Goal: Task Accomplishment & Management: Complete application form

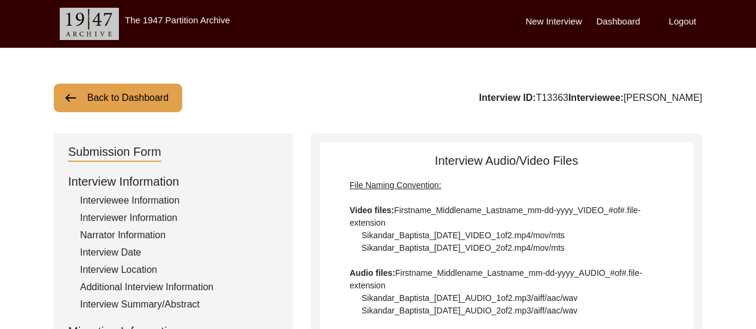
scroll to position [435, 0]
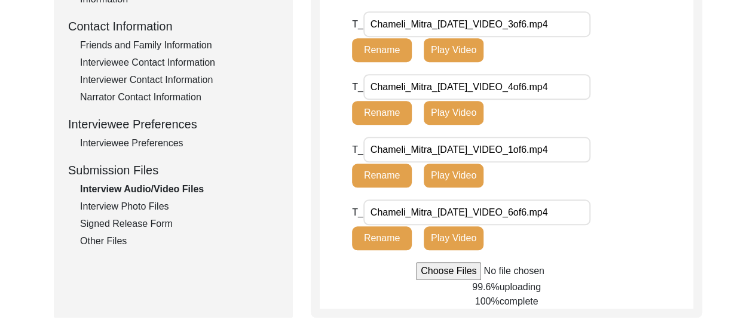
click at [744, 235] on div "Back to Dashboard Interview ID: T13363 Interviewee: [PERSON_NAME] Submission Fo…" at bounding box center [378, 10] width 756 height 795
click at [725, 138] on div "Back to Dashboard Interview ID: T13363 Interviewee: [PERSON_NAME] Submission Fo…" at bounding box center [378, 10] width 756 height 795
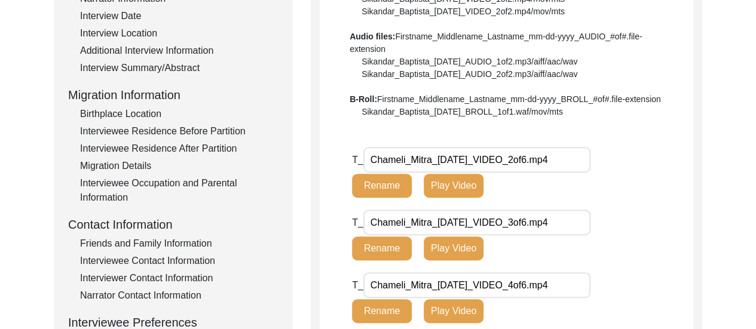
scroll to position [235, 0]
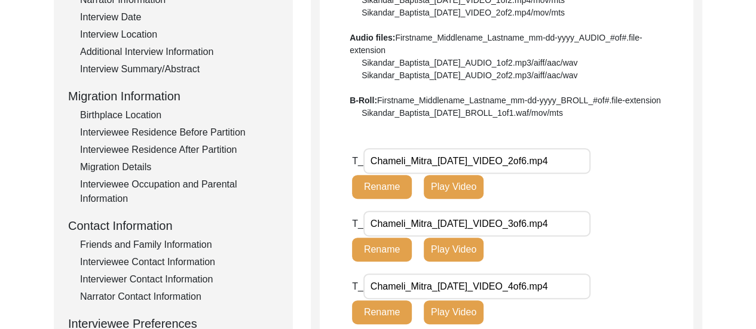
click at [149, 66] on div "Interview Summary/Abstract" at bounding box center [179, 69] width 198 height 14
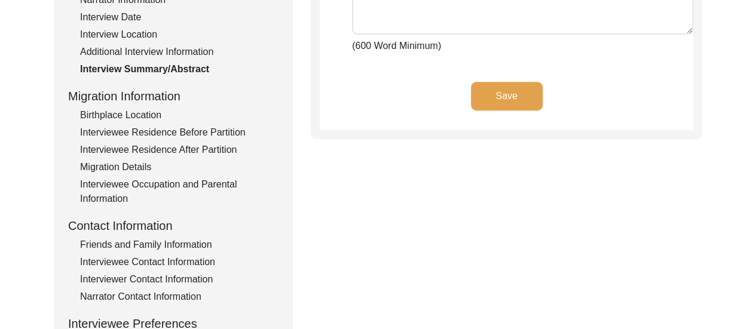
paste textarea "Lore ip Dolorsita, Consect Adipi eli sed doeius temporin ut lab etdo magnaal en…"
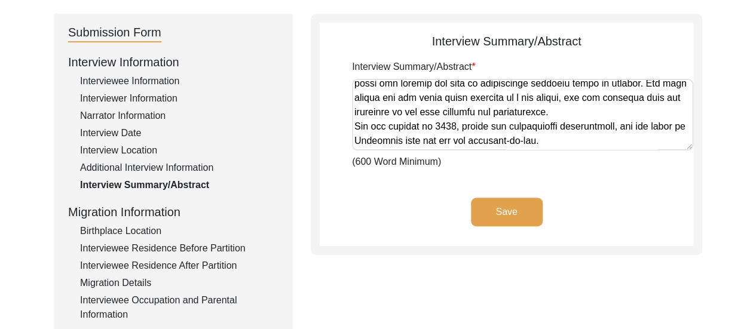
scroll to position [123, 0]
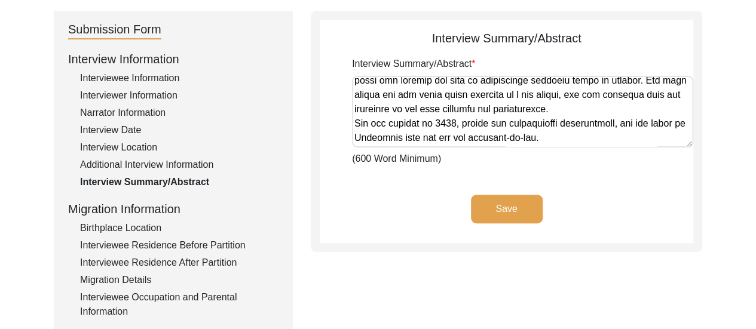
type textarea "Lore ip Dolorsita, Consect Adipi eli sed doeius temporin ut lab etdo magnaal en…"
click at [506, 204] on button "Save" at bounding box center [507, 209] width 72 height 29
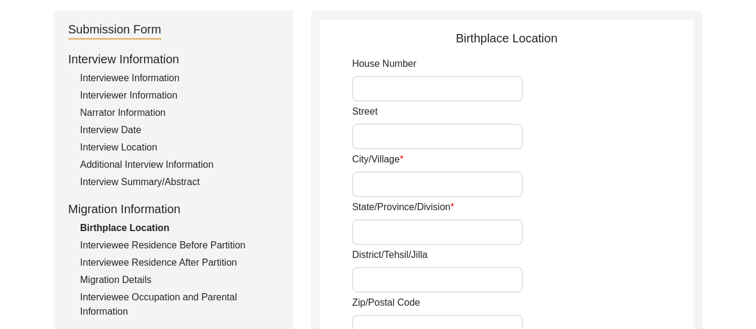
type input "20,"
type input "Chitpore Bridge Approach,"
type input "[GEOGRAPHIC_DATA]"
type input "Presidency of [GEOGRAPHIC_DATA][PERSON_NAME] in [GEOGRAPHIC_DATA]"
type input "[GEOGRAPHIC_DATA]"
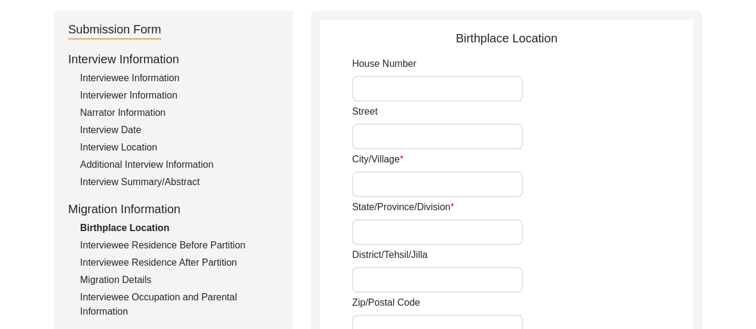
type input "22.609214492073733"
type input "88.37200662994178"
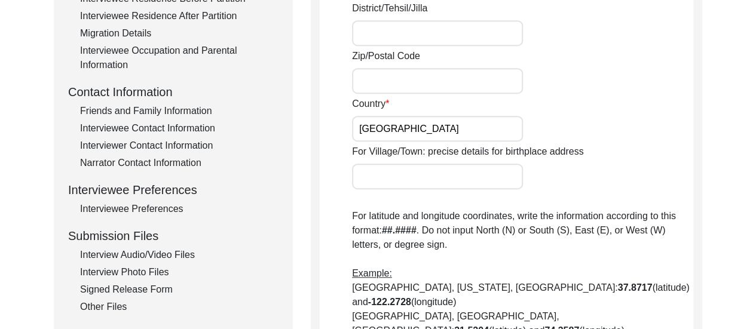
scroll to position [384, 0]
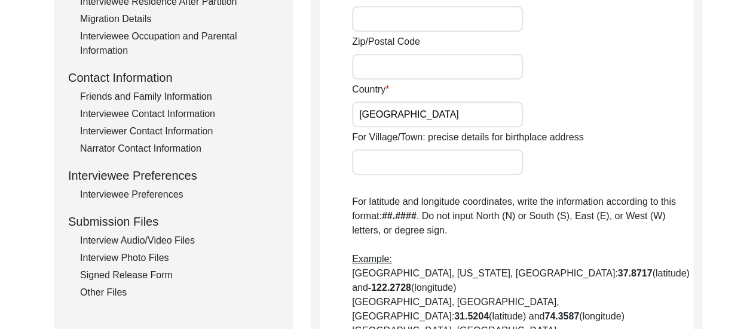
click at [133, 36] on div "Interviewee Occupation and Parental Information" at bounding box center [179, 43] width 198 height 29
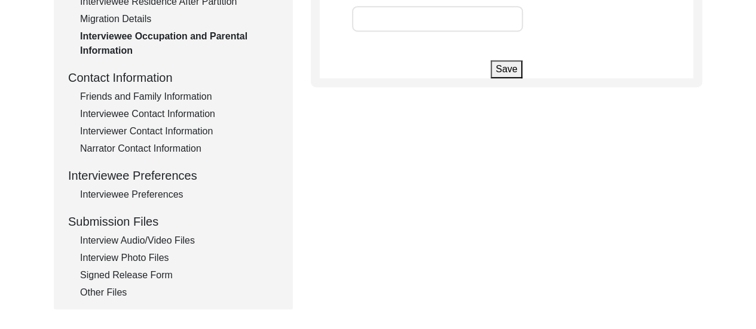
type input "[PERSON_NAME]"
type input "Student"
type input "Housemaker"
type input "n/a"
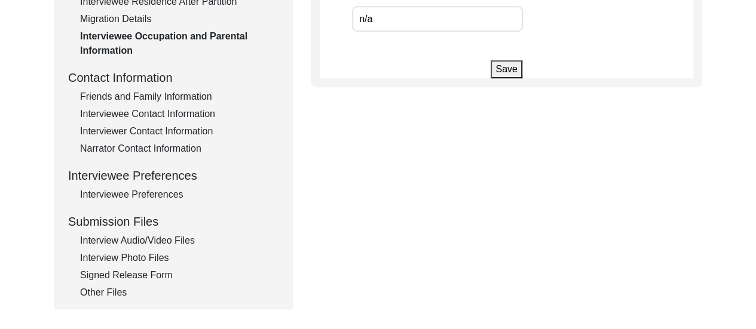
click at [151, 239] on div "Interview Audio/Video Files" at bounding box center [179, 241] width 198 height 14
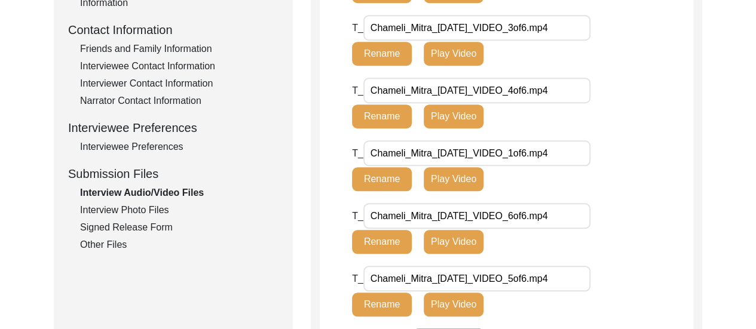
scroll to position [503, 0]
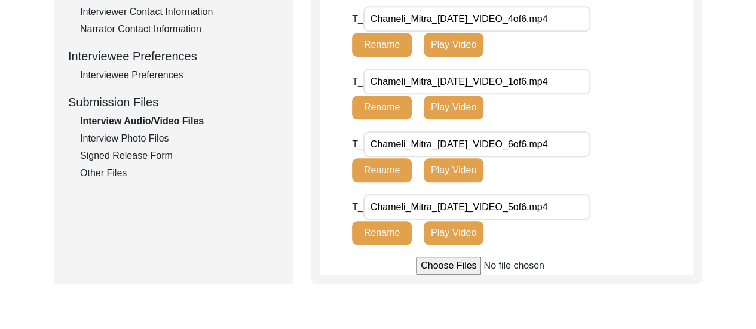
click at [441, 271] on input "file" at bounding box center [506, 266] width 181 height 18
type input "C:\fakepath\Chameli_Mitra_[DATE]_BROLL_1of1.mp4"
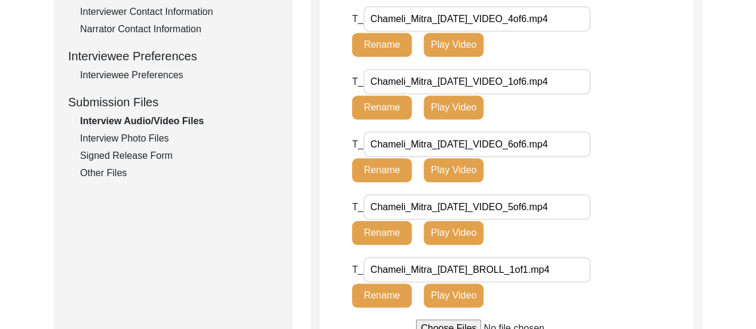
click at [689, 262] on div "T_ Chameli_Mitra_[DATE]_BROLL_1of1.mp4 Rename Play Video" at bounding box center [522, 288] width 341 height 63
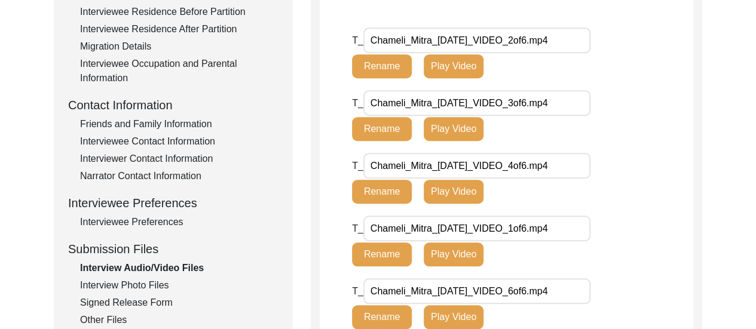
scroll to position [479, 0]
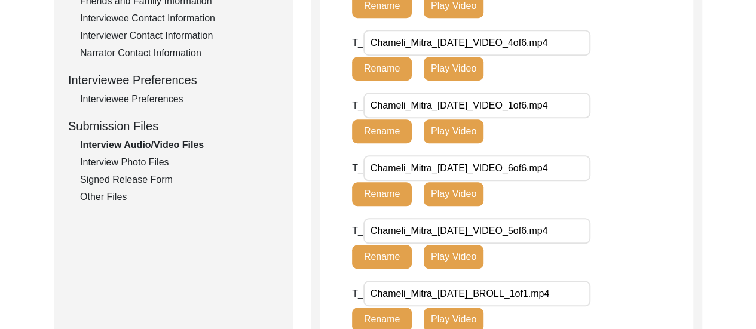
click at [140, 156] on div "Interview Photo Files" at bounding box center [179, 162] width 198 height 14
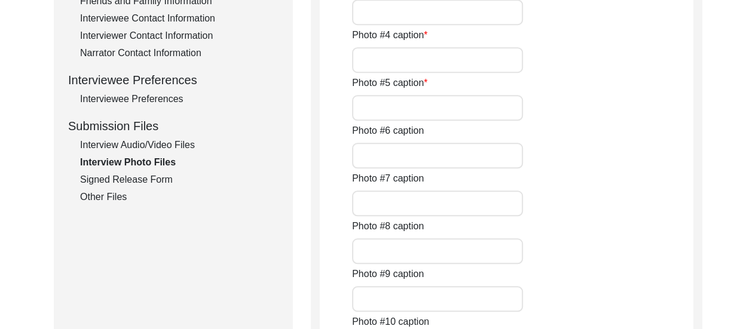
type input "This photograph of [PERSON_NAME] was taken after the interview."
type input "A close up of [PERSON_NAME] hands. On her left hand, she wears a yellow sapphir…"
type input "This photograph of [PERSON_NAME] was taken after the interview."
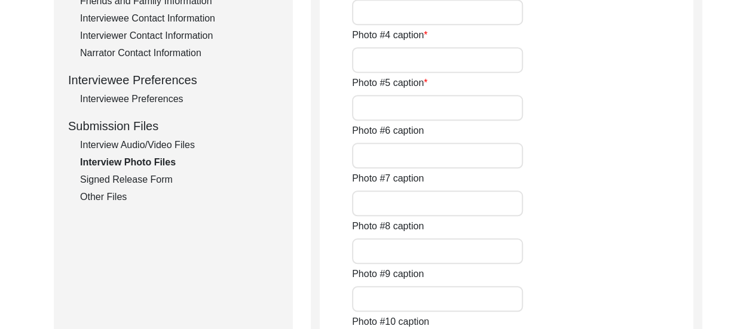
type input "jpg"
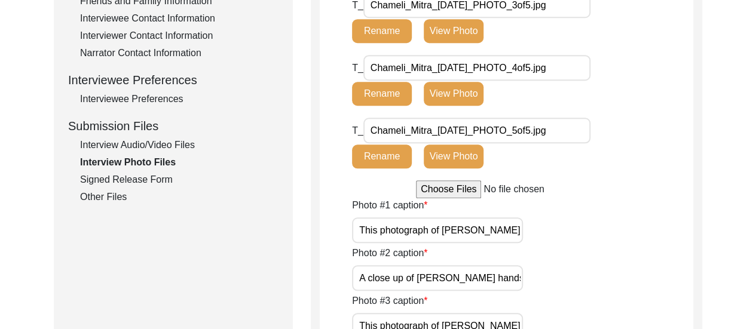
click at [147, 178] on div "Signed Release Form" at bounding box center [179, 180] width 198 height 14
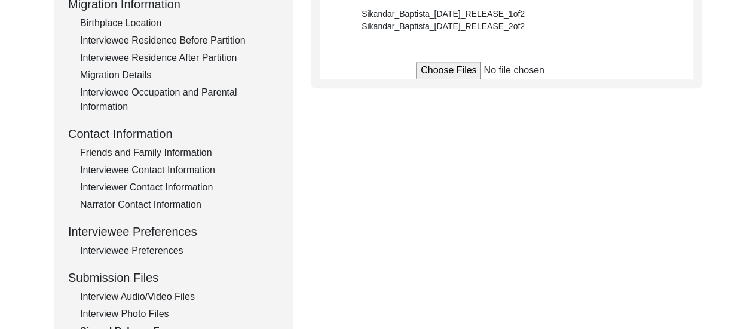
scroll to position [216, 0]
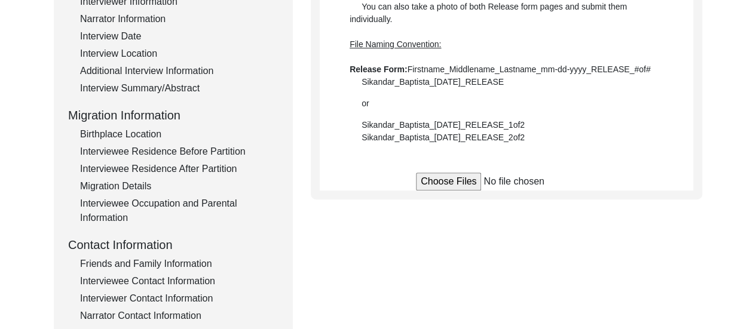
click at [177, 286] on div "Interviewee Contact Information" at bounding box center [179, 281] width 198 height 14
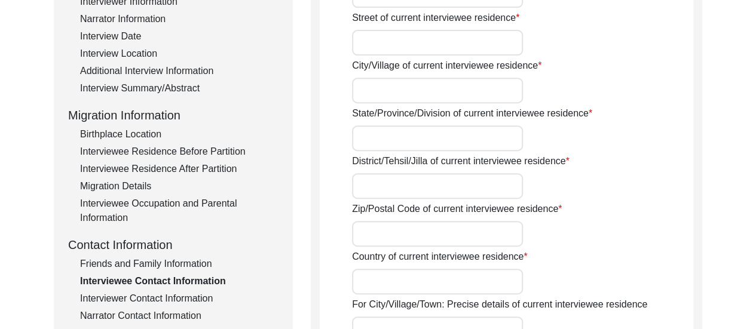
type input "[PERSON_NAME] Bhawan"
type input "[STREET_ADDRESS][PERSON_NAME][PERSON_NAME],"
type input "[GEOGRAPHIC_DATA]"
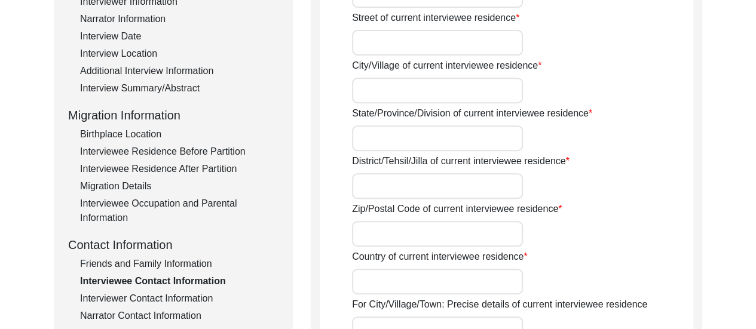
type input "700003"
type input "[GEOGRAPHIC_DATA]"
type input "[GEOGRAPHIC_DATA], [GEOGRAPHIC_DATA], [GEOGRAPHIC_DATA]"
type input "22.603402659926164"
type input "88.37012433643592"
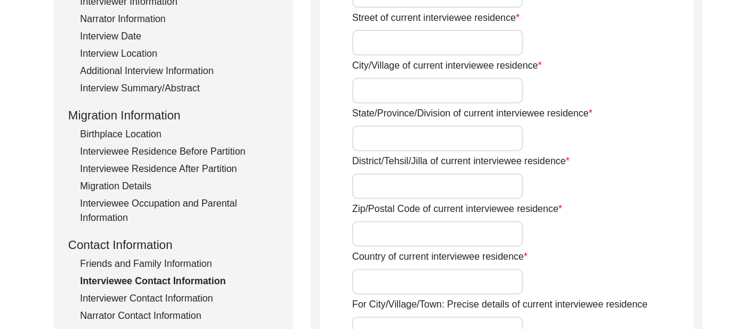
type input "9321059337"
type input "[EMAIL_ADDRESS][DOMAIN_NAME]"
type textarea "The interviewee does not usually pick unknown calls, it would be advisable to c…"
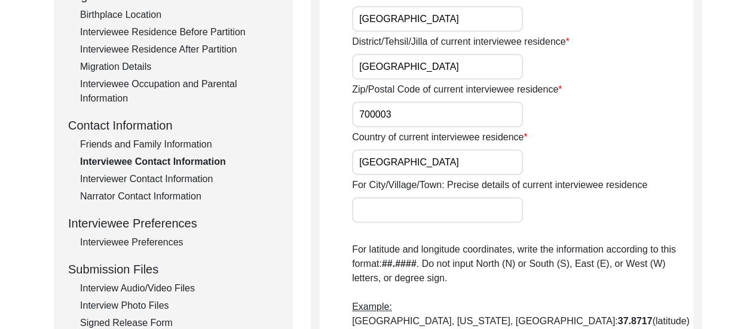
scroll to position [360, 0]
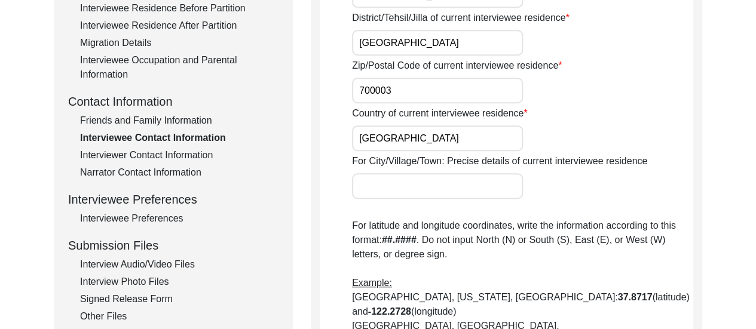
click at [198, 115] on div "Friends and Family Information" at bounding box center [179, 121] width 198 height 14
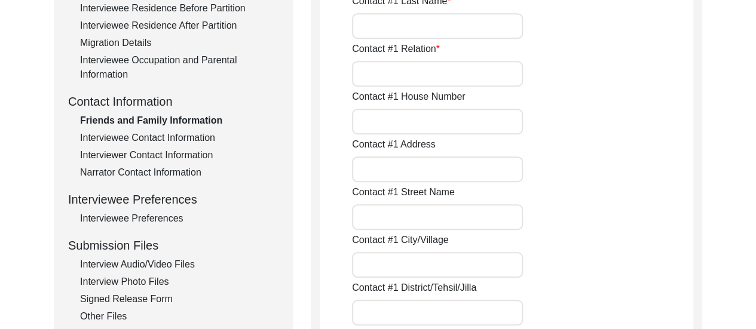
type input "[PERSON_NAME]"
type input "Mitra"
type input "Daughter-in-law"
type input "[PERSON_NAME]"
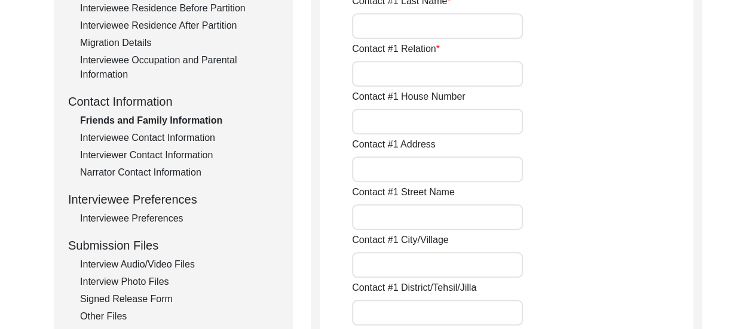
type input "[PERSON_NAME]"
type input "MItra"
type input "Son"
click at [580, 118] on div "Contact #1 House Number" at bounding box center [522, 112] width 341 height 45
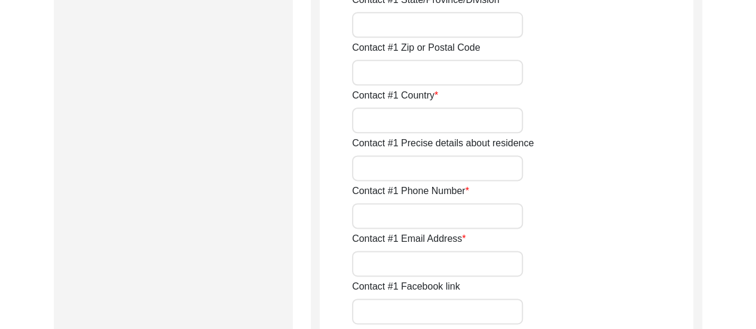
scroll to position [695, 0]
click at [403, 124] on input "Contact #1 Country" at bounding box center [437, 122] width 171 height 26
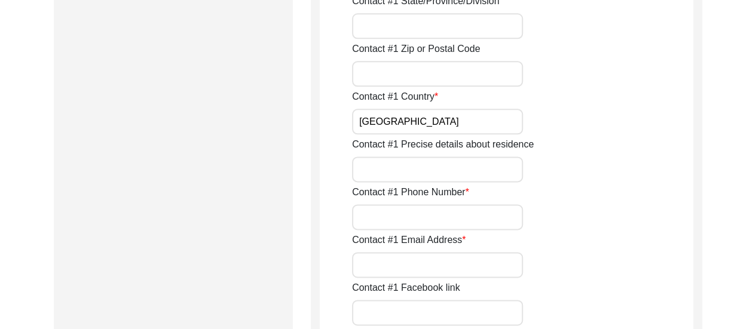
type input "[GEOGRAPHIC_DATA]"
click at [546, 170] on div "Contact #1 Precise details about residence" at bounding box center [522, 159] width 341 height 45
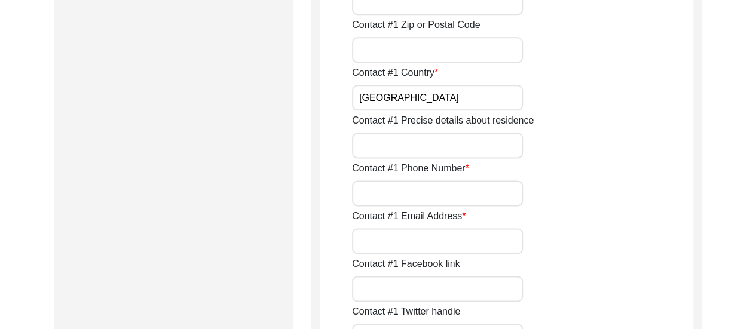
scroll to position [742, 0]
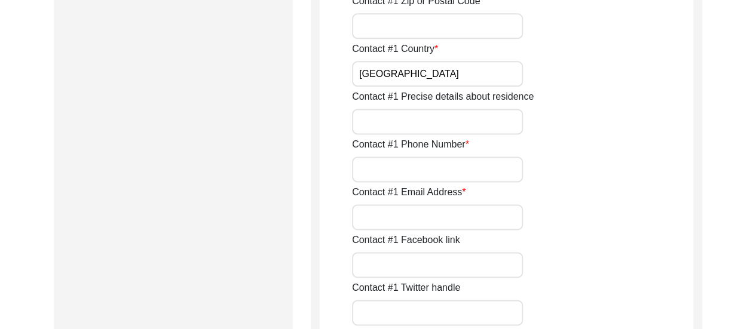
click at [408, 172] on input "Contact #1 Phone Number" at bounding box center [437, 170] width 171 height 26
type input "9223261486"
click at [452, 210] on input "Contact #1 Email Address" at bounding box center [437, 217] width 171 height 26
type input "n/a"
click at [632, 217] on div "Contact #1 Email Address n/a" at bounding box center [522, 207] width 341 height 45
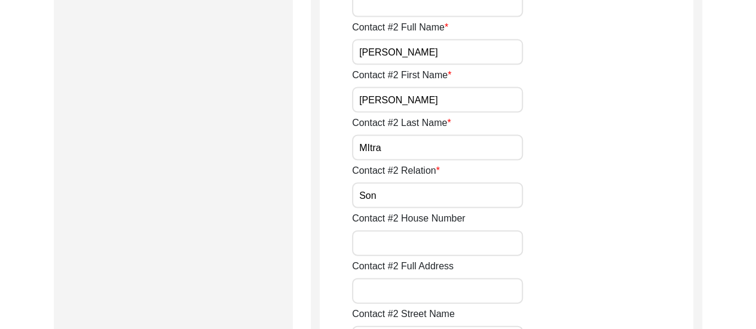
scroll to position [1197, 0]
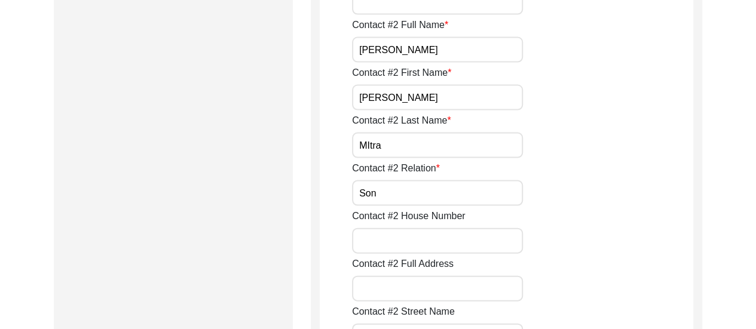
click at [605, 252] on div "Contact #2 House Number" at bounding box center [522, 231] width 341 height 45
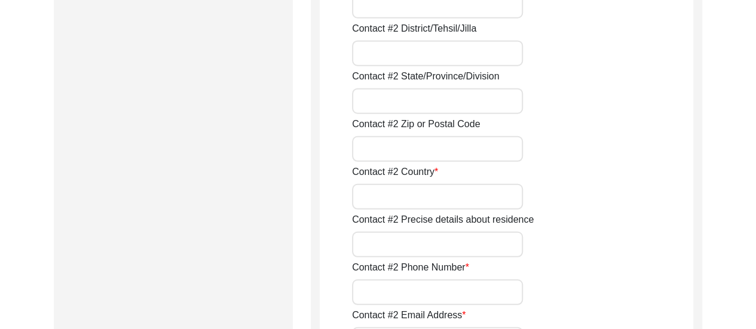
scroll to position [1579, 0]
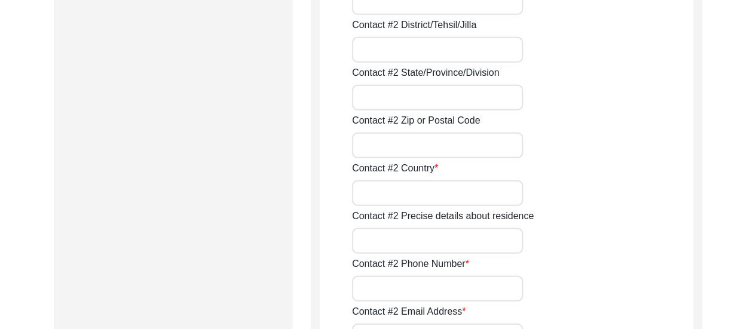
click at [372, 188] on input "Contact #2 Country" at bounding box center [437, 194] width 171 height 26
type input "[GEOGRAPHIC_DATA]"
click at [448, 288] on input "Contact #2 Phone Number" at bounding box center [437, 289] width 171 height 26
click at [643, 262] on div "Contact #2 Phone Number" at bounding box center [522, 279] width 341 height 45
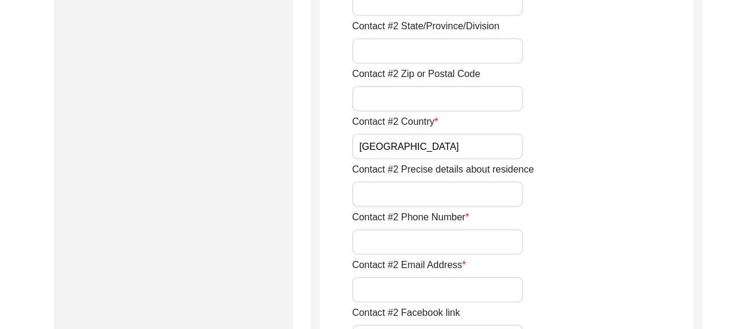
scroll to position [1627, 0]
click at [433, 278] on input "Contact #2 Email Address" at bounding box center [437, 289] width 171 height 26
type input "n/a"
click at [448, 237] on input "Contact #2 Phone Number" at bounding box center [437, 241] width 171 height 26
type input "9820016422"
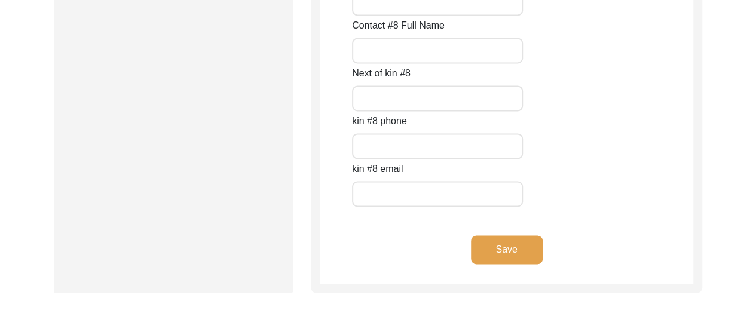
scroll to position [5538, 0]
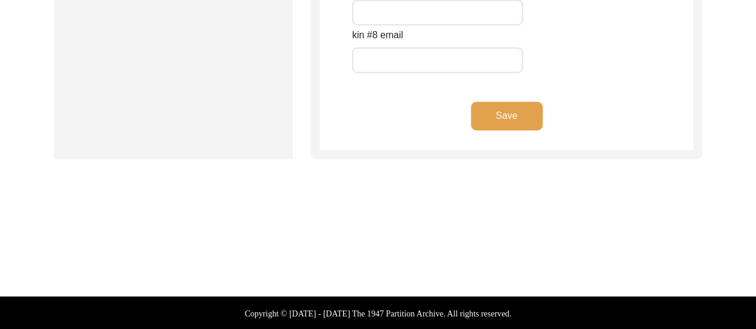
click at [519, 118] on button "Save" at bounding box center [507, 116] width 72 height 29
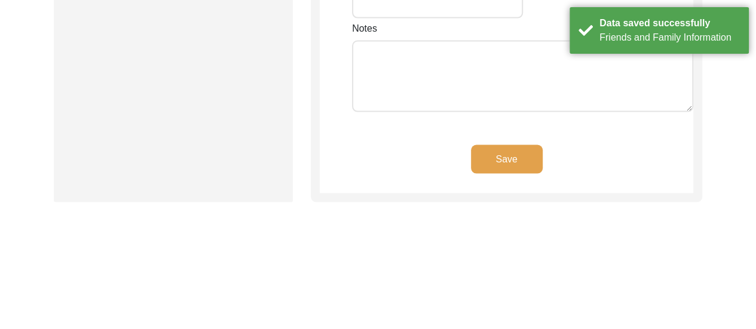
type input "[PERSON_NAME] Bhawan"
type input "[STREET_ADDRESS][PERSON_NAME][PERSON_NAME],"
type input "[GEOGRAPHIC_DATA]"
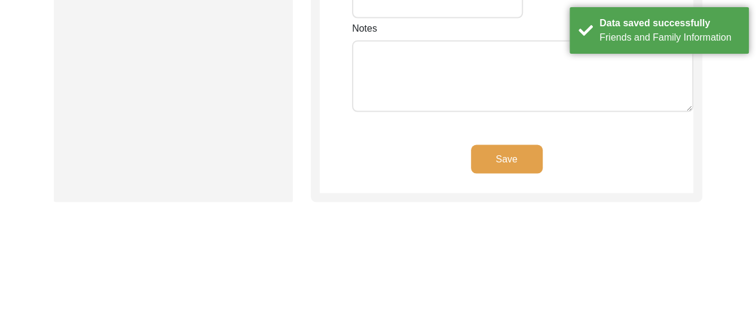
type input "700003"
type input "[GEOGRAPHIC_DATA]"
type input "[GEOGRAPHIC_DATA], [GEOGRAPHIC_DATA], [GEOGRAPHIC_DATA]"
type input "22.603402659926164"
type input "88.37012433643592"
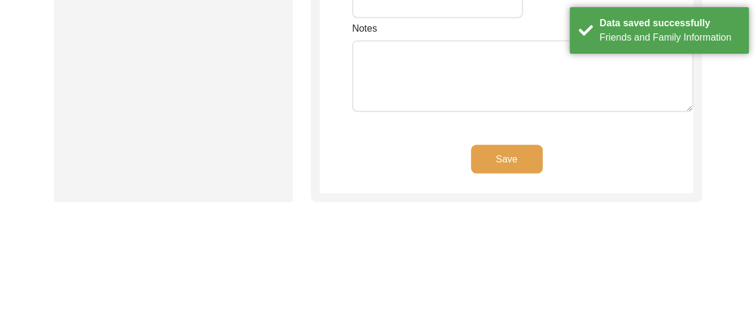
type input "9321059337"
type input "[EMAIL_ADDRESS][DOMAIN_NAME]"
type textarea "The interviewee does not usually pick unknown calls, it would be advisable to c…"
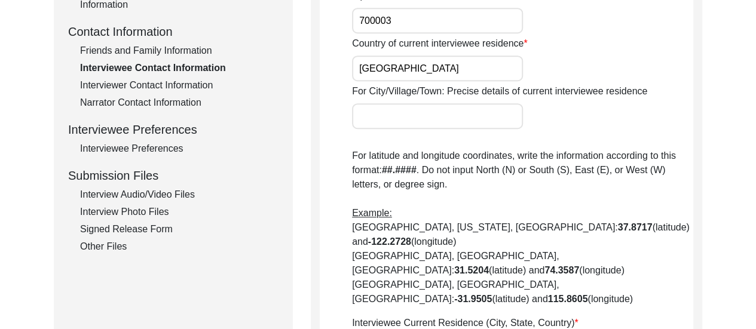
scroll to position [422, 0]
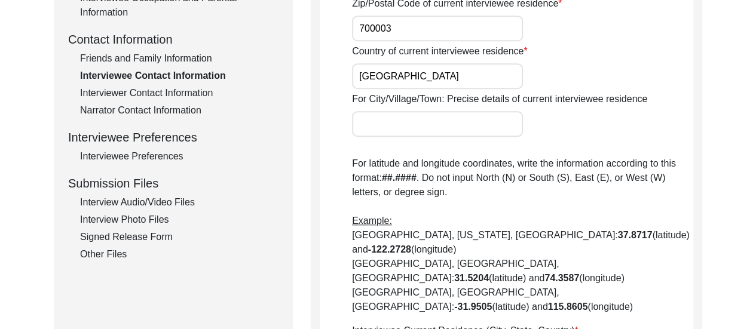
click at [153, 237] on div "Signed Release Form" at bounding box center [179, 237] width 198 height 14
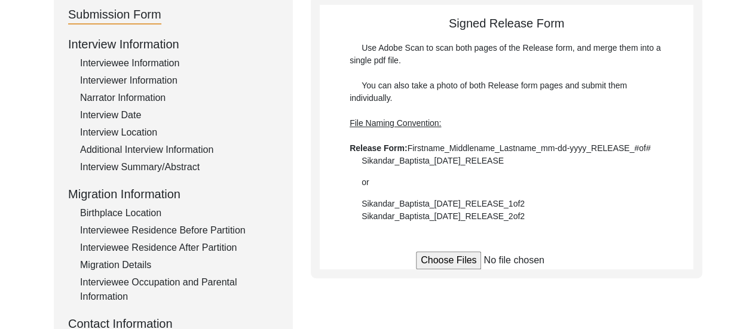
scroll to position [135, 0]
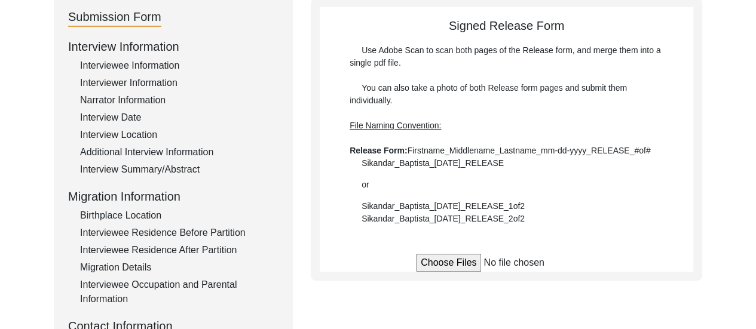
click at [457, 265] on input "file" at bounding box center [506, 263] width 181 height 18
type input "C:\fakepath\Chameli_Mitra_[DATE]_RELEASE_1of2.jpg"
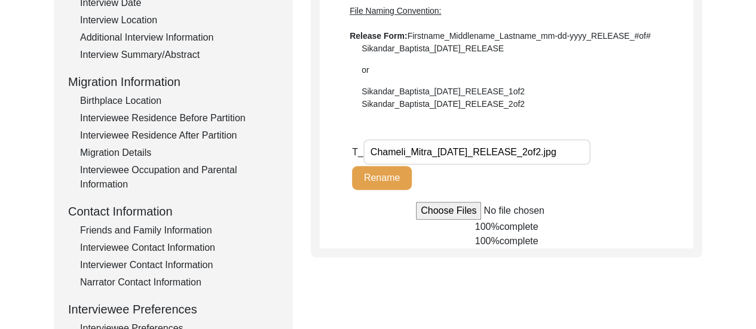
scroll to position [258, 0]
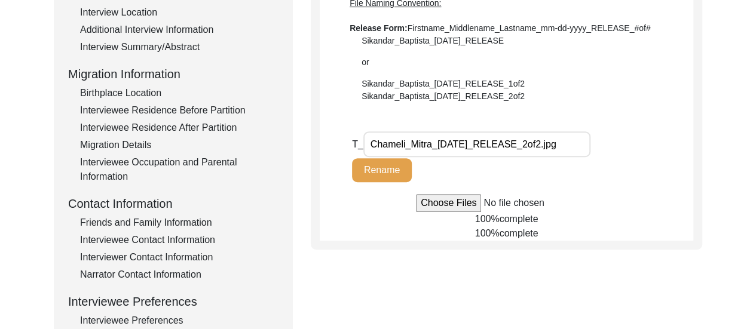
click at [479, 278] on div "Submission Form Interview Information Interviewee Information Interviewer Infor…" at bounding box center [378, 156] width 649 height 560
click at [143, 227] on div "Friends and Family Information" at bounding box center [179, 223] width 198 height 14
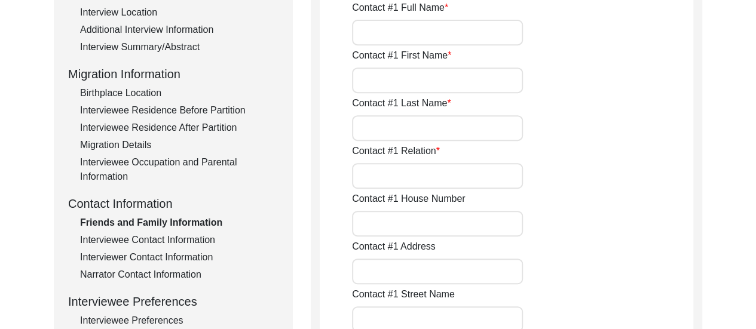
type input "[PERSON_NAME]"
type input "Mitra"
type input "Daughter-in-law"
type input "[GEOGRAPHIC_DATA]"
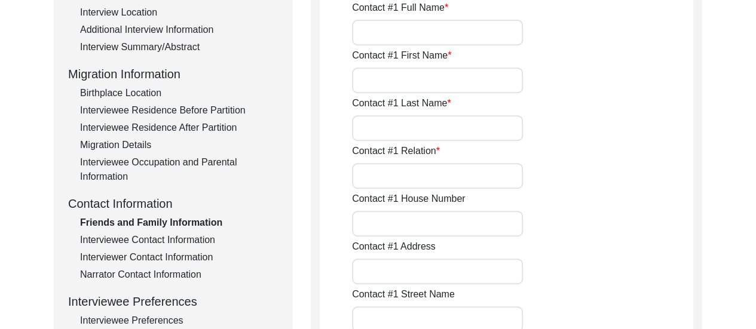
type input "9223261486"
type input "n/a"
type input "[PERSON_NAME]"
type input "MItra"
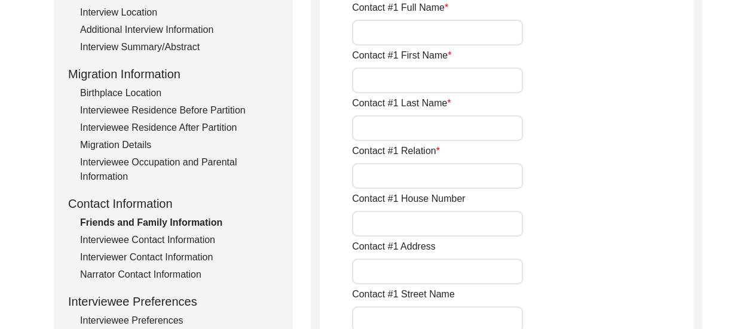
type input "Son"
type input "[GEOGRAPHIC_DATA]"
type input "9820016422"
type input "n/a"
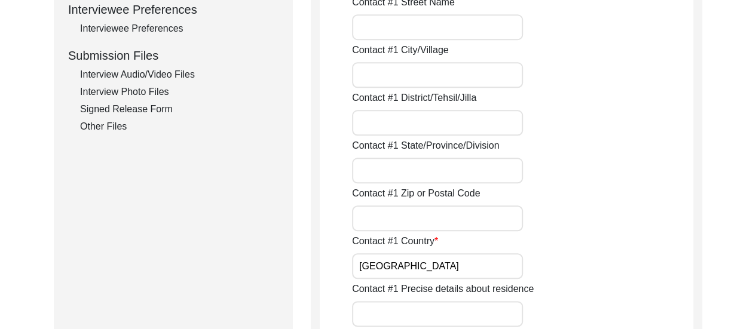
scroll to position [512, 0]
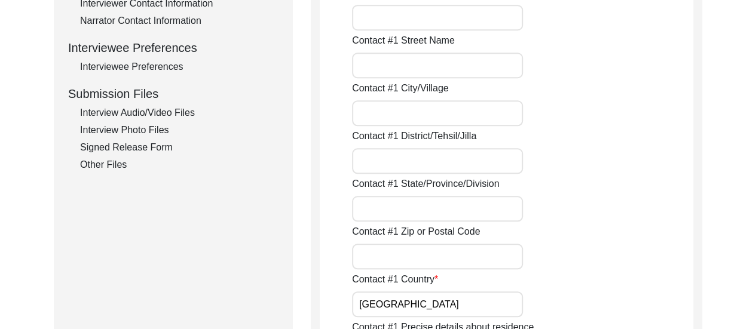
click at [192, 106] on div "Interview Audio/Video Files" at bounding box center [179, 113] width 198 height 14
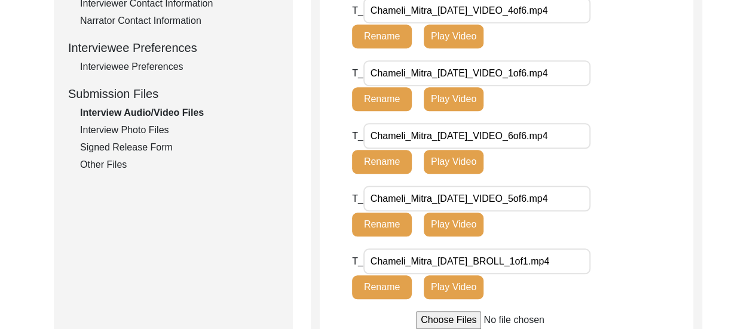
click at [148, 146] on div "Signed Release Form" at bounding box center [179, 147] width 198 height 14
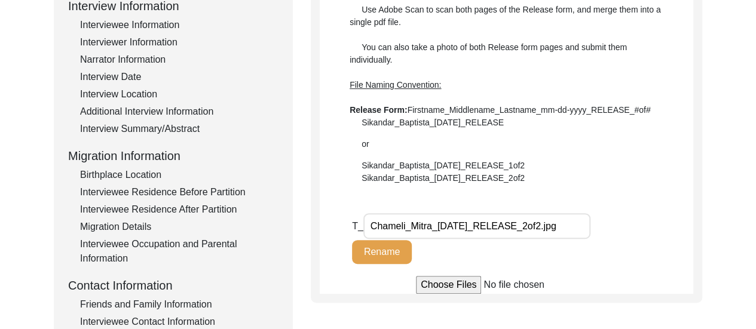
scroll to position [177, 0]
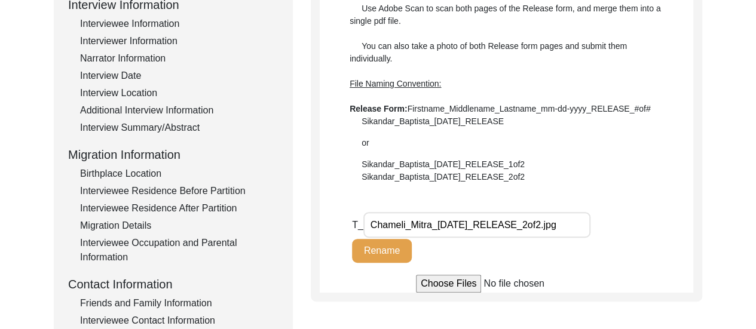
click at [461, 285] on input "file" at bounding box center [506, 284] width 181 height 18
type input "C:\fakepath\Chameli_Mitra_[DATE]_RELEASE_1of2.jpg"
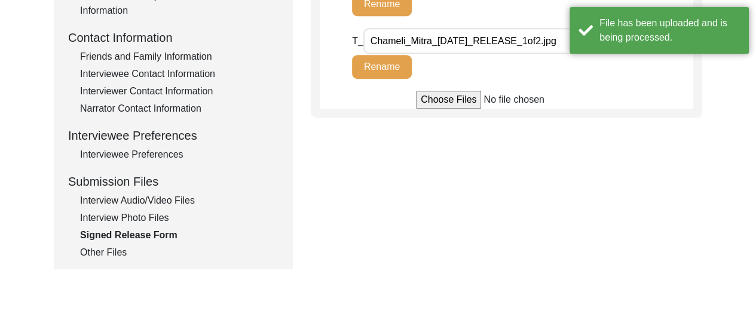
scroll to position [425, 0]
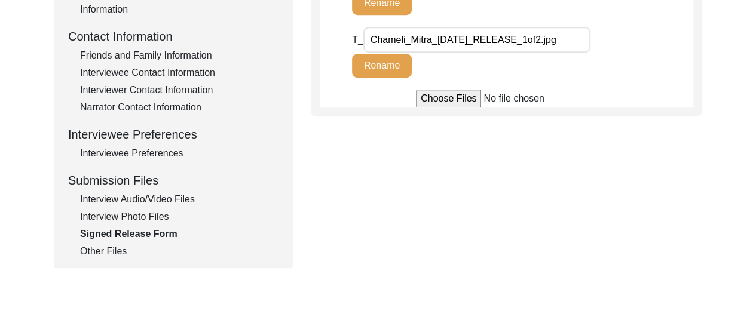
click at [94, 249] on div "Other Files" at bounding box center [179, 251] width 198 height 14
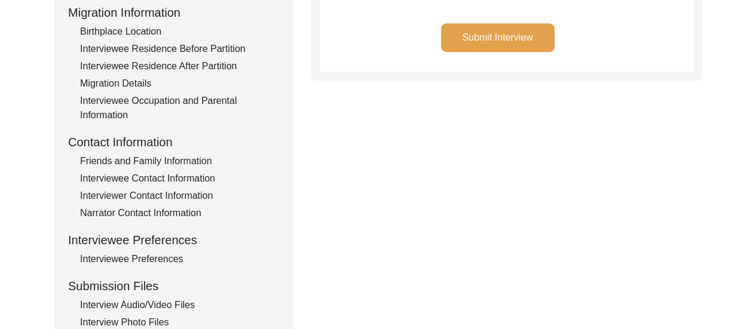
scroll to position [274, 0]
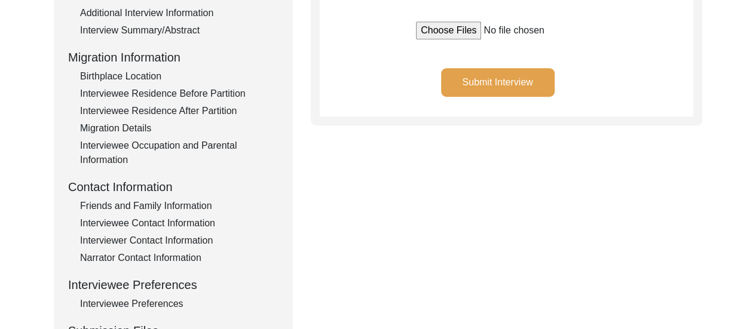
click at [501, 71] on button "Submit Interview" at bounding box center [498, 82] width 114 height 29
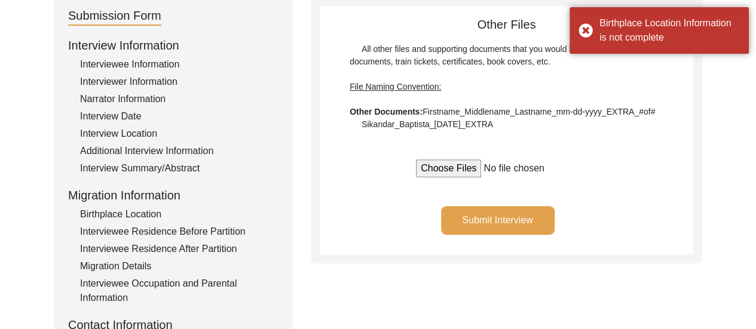
scroll to position [134, 0]
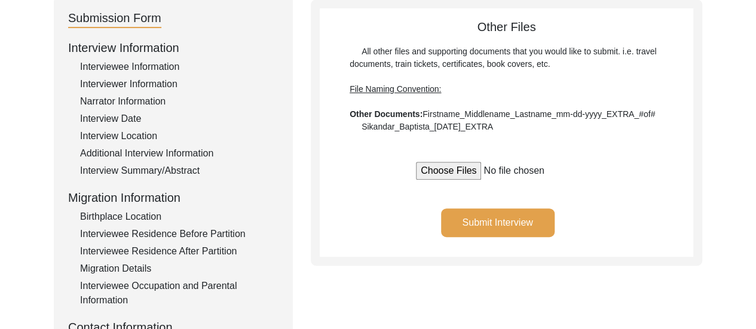
click at [127, 219] on div "Birthplace Location" at bounding box center [179, 217] width 198 height 14
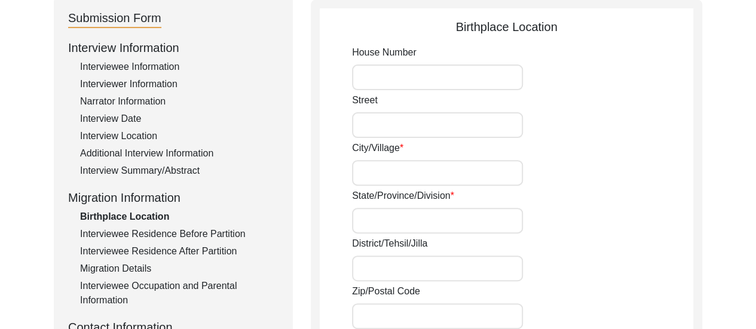
type input "20,"
type input "Chitpore Bridge Approach,"
type input "[GEOGRAPHIC_DATA]"
type input "Presidency of [GEOGRAPHIC_DATA][PERSON_NAME] in [GEOGRAPHIC_DATA]"
type input "[GEOGRAPHIC_DATA]"
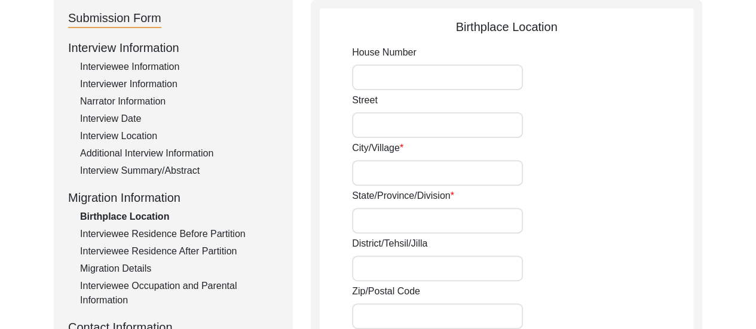
type input "22.609214492073733"
type input "88.37200662994178"
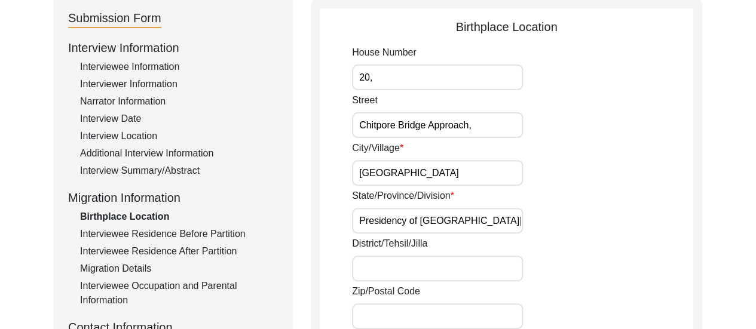
click at [609, 195] on div "State/Province/Division Presidency of [GEOGRAPHIC_DATA][PERSON_NAME] in [GEOGRA…" at bounding box center [522, 211] width 341 height 45
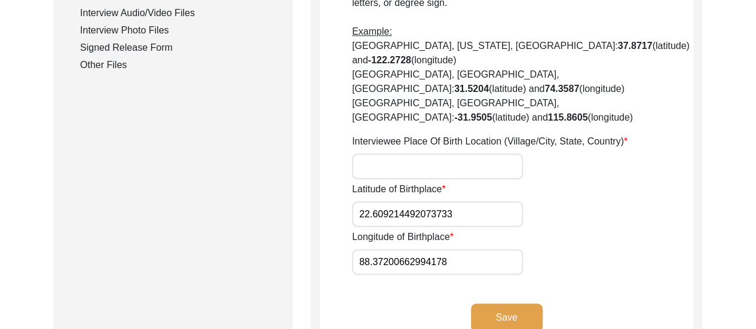
scroll to position [612, 0]
click at [427, 153] on input "Interviewee Place Of Birth Location (Village/City, State, Country)" at bounding box center [437, 166] width 171 height 26
type input "C"
drag, startPoint x: 427, startPoint y: 123, endPoint x: 403, endPoint y: 123, distance: 23.9
click at [403, 153] on input "Interviewee Place Of Birth Location (Village/City, State, Country)" at bounding box center [437, 166] width 171 height 26
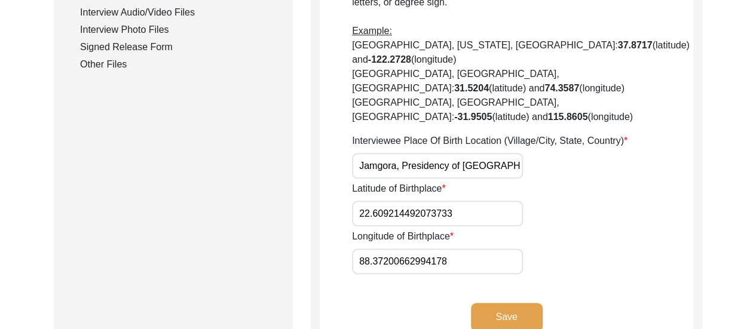
click at [396, 153] on input "Jamgora, Presidency of [GEOGRAPHIC_DATA][PERSON_NAME] in [GEOGRAPHIC_DATA], [GE…" at bounding box center [437, 166] width 171 height 26
click at [453, 153] on input "[GEOGRAPHIC_DATA], Presidency of [GEOGRAPHIC_DATA][PERSON_NAME] in [GEOGRAPHIC_…" at bounding box center [437, 166] width 171 height 26
type input "[GEOGRAPHIC_DATA], Presidency of [GEOGRAPHIC_DATA][PERSON_NAME] in [GEOGRAPHIC_…"
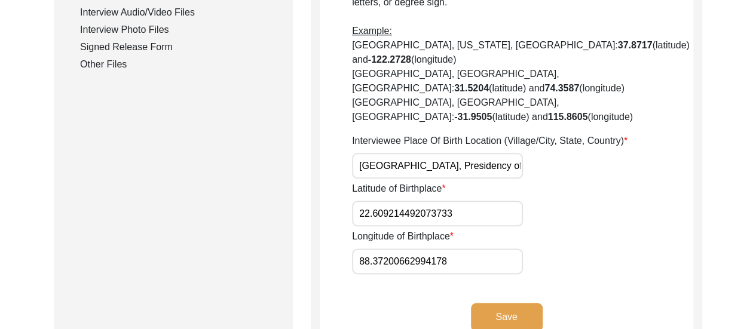
click at [524, 303] on button "Save" at bounding box center [507, 317] width 72 height 29
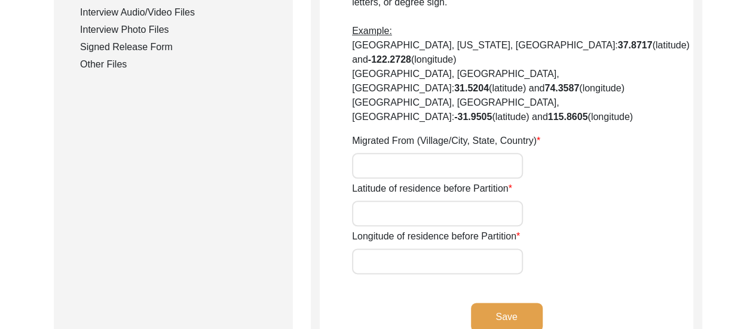
type input "20,"
type input "Chitpore Bridge Approach,"
type input "[GEOGRAPHIC_DATA],"
type input "Presidency of [GEOGRAPHIC_DATA][PERSON_NAME] in [GEOGRAPHIC_DATA]"
type input "[GEOGRAPHIC_DATA]"
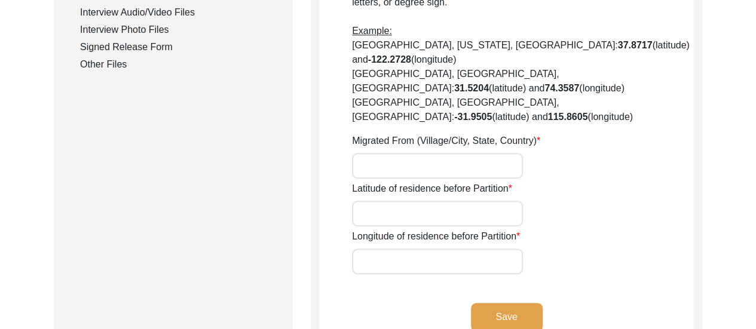
type input "n/a"
type input "22.609590855250275"
type input "88.37144873047494"
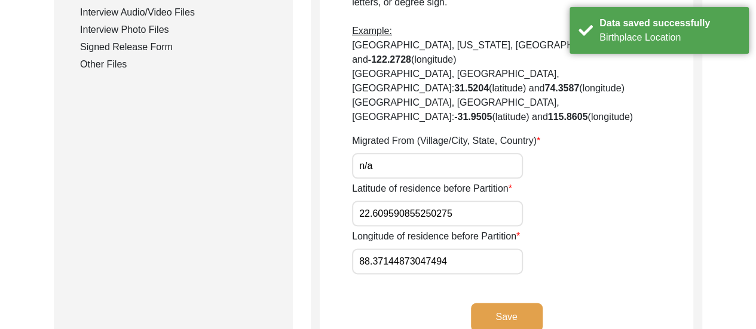
scroll to position [588, 0]
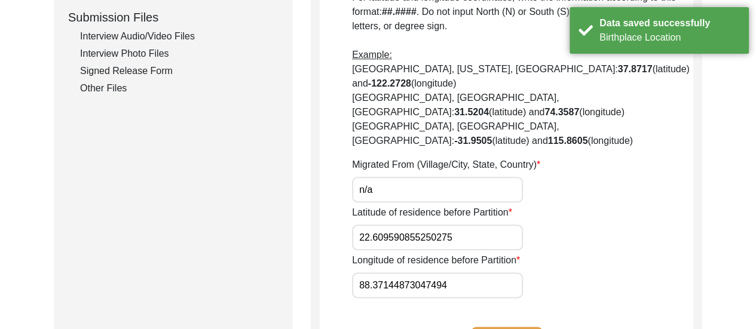
click at [117, 90] on div "Other Files" at bounding box center [179, 88] width 198 height 14
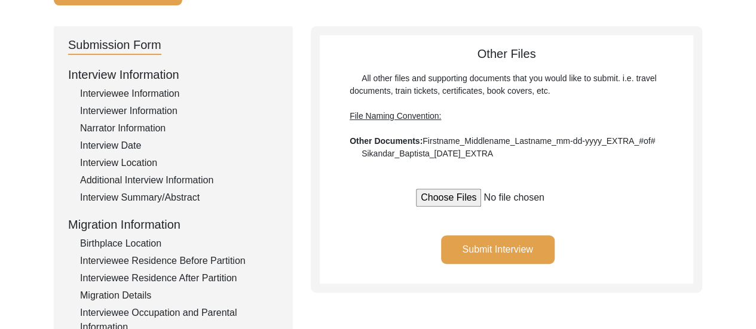
scroll to position [104, 0]
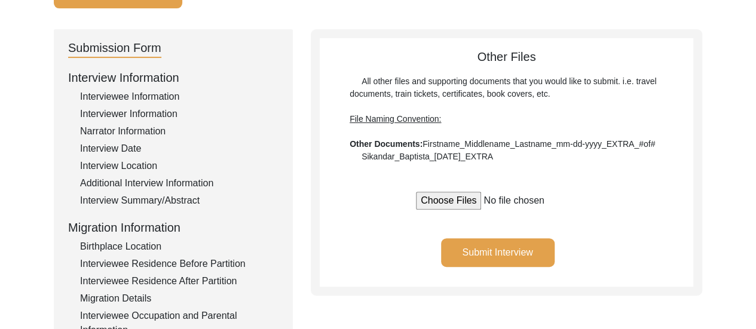
click at [519, 247] on button "Submit Interview" at bounding box center [498, 252] width 114 height 29
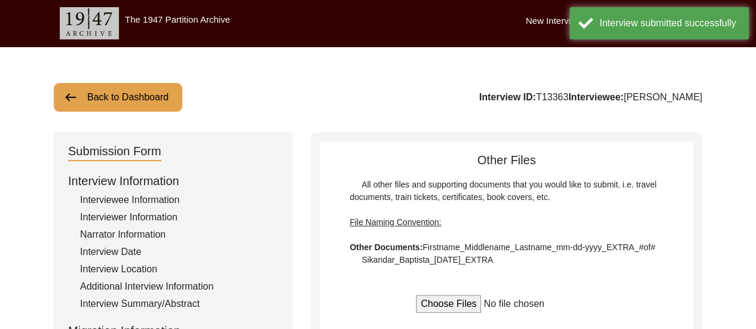
scroll to position [0, 0]
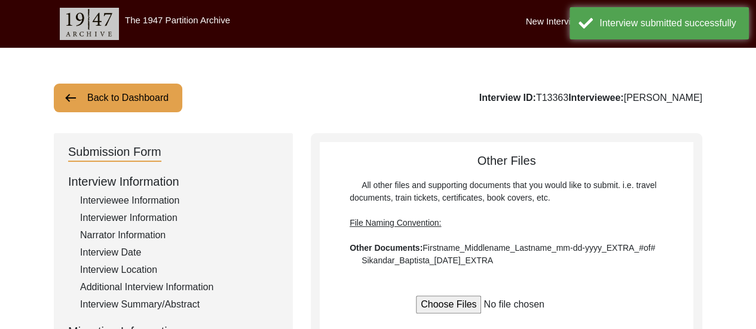
click at [638, 22] on div "Interview submitted successfully" at bounding box center [669, 23] width 140 height 14
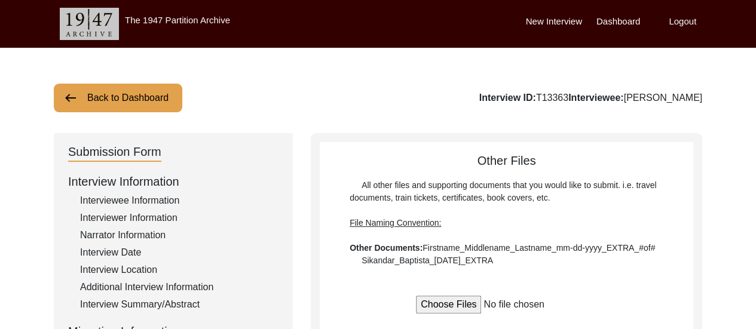
click at [608, 19] on label "Dashboard" at bounding box center [619, 22] width 44 height 14
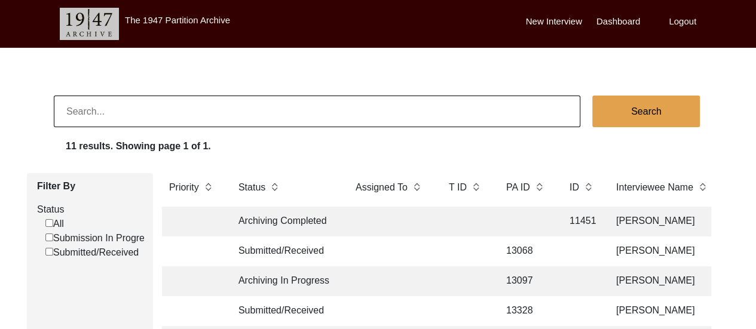
click at [538, 71] on body "The 1947 Partition Archive New Interview Dashboard Logout Search 11 results. Sh…" at bounding box center [378, 318] width 756 height 636
click at [683, 19] on label "Logout" at bounding box center [682, 22] width 27 height 14
